Goal: Information Seeking & Learning: Learn about a topic

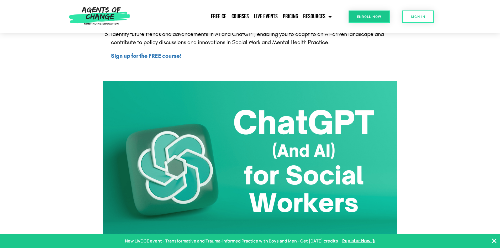
scroll to position [79, 0]
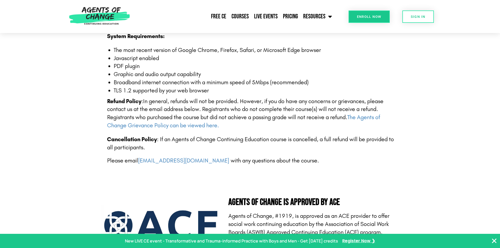
scroll to position [946, 0]
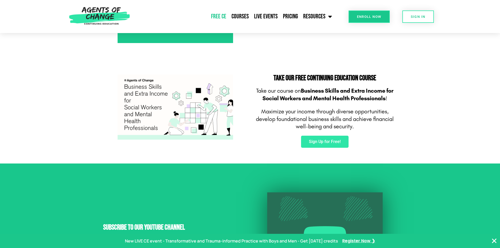
scroll to position [315, 0]
